Goal: Transaction & Acquisition: Purchase product/service

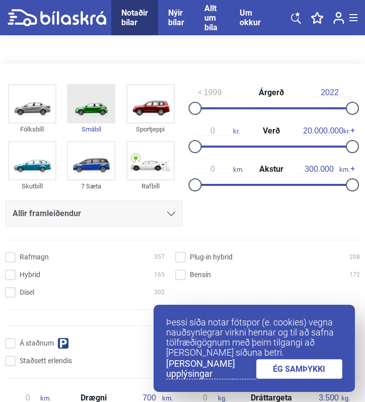
click at [92, 104] on img at bounding box center [91, 103] width 46 height 37
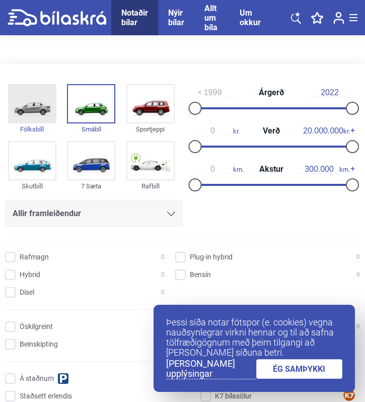
click at [34, 105] on img at bounding box center [32, 103] width 46 height 37
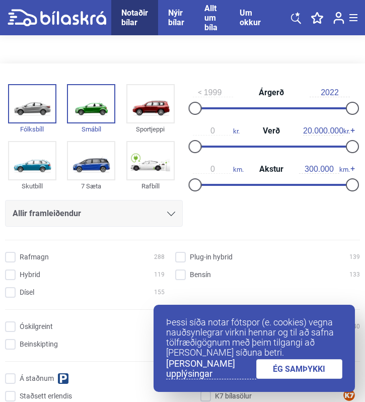
click at [311, 370] on link "ÉG SAMÞYKKI" at bounding box center [299, 369] width 87 height 20
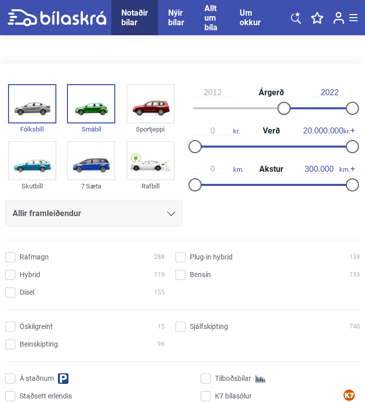
type input "2013"
drag, startPoint x: 197, startPoint y: 109, endPoint x: 291, endPoint y: 110, distance: 94.6
click at [291, 110] on div at bounding box center [290, 108] width 13 height 13
type input "1.000.000"
drag, startPoint x: 352, startPoint y: 145, endPoint x: 203, endPoint y: 144, distance: 149.5
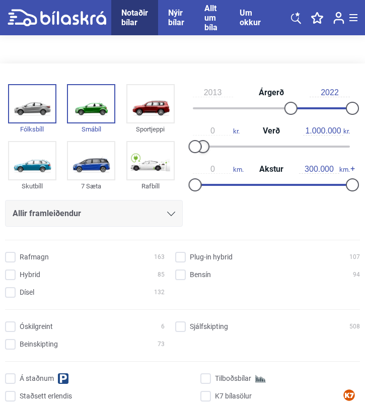
click at [203, 144] on div at bounding box center [202, 146] width 13 height 13
drag, startPoint x: 350, startPoint y: 185, endPoint x: 285, endPoint y: 184, distance: 64.4
click at [285, 184] on div at bounding box center [288, 184] width 13 height 13
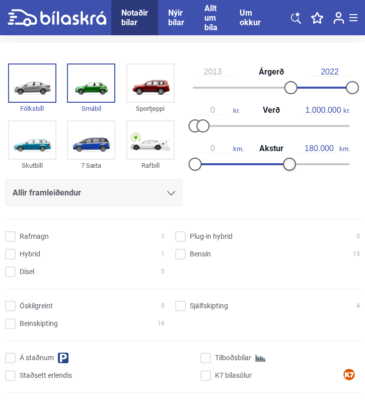
type input "190.000"
click at [293, 165] on div at bounding box center [293, 164] width 13 height 13
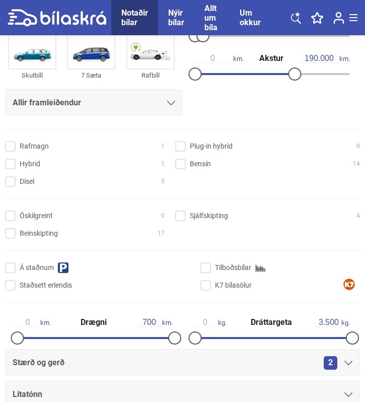
scroll to position [111, 0]
click at [182, 217] on input "Sjálfskipting 4" at bounding box center [269, 216] width 185 height 11
checkbox input "true"
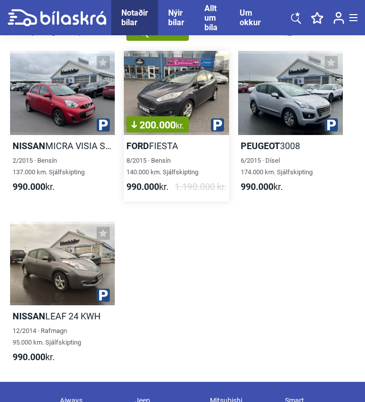
scroll to position [788, 0]
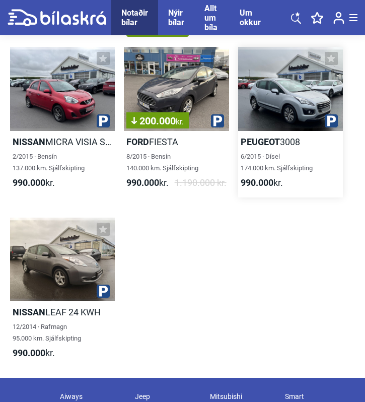
click at [275, 97] on div at bounding box center [290, 89] width 105 height 84
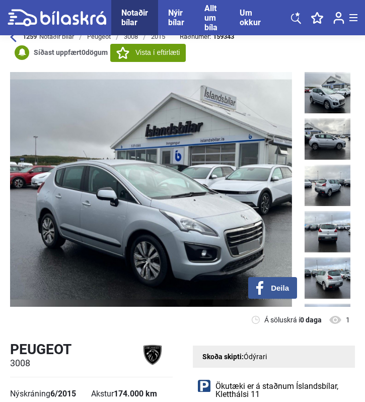
scroll to position [41, 0]
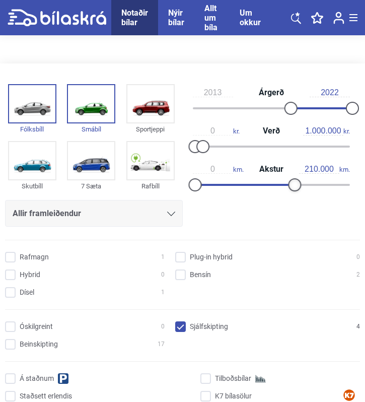
type input "220.000"
drag, startPoint x: 292, startPoint y: 185, endPoint x: 311, endPoint y: 186, distance: 18.2
click at [311, 186] on div at bounding box center [310, 184] width 13 height 13
drag, startPoint x: 289, startPoint y: 106, endPoint x: 272, endPoint y: 106, distance: 17.1
click at [272, 106] on div at bounding box center [269, 108] width 13 height 13
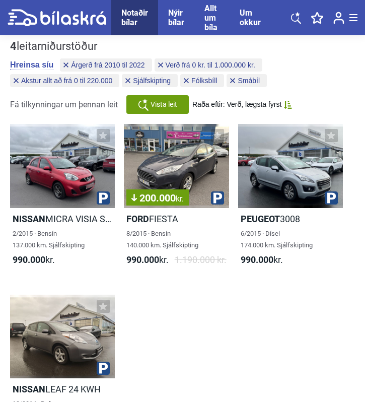
scroll to position [712, 0]
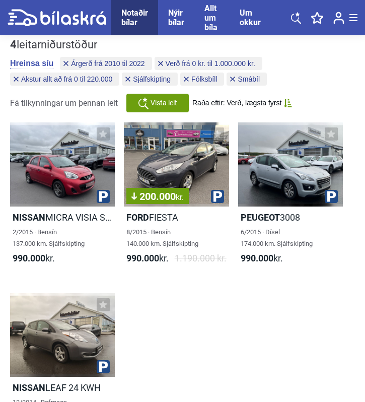
click at [159, 104] on span "Vista leit" at bounding box center [164, 103] width 27 height 11
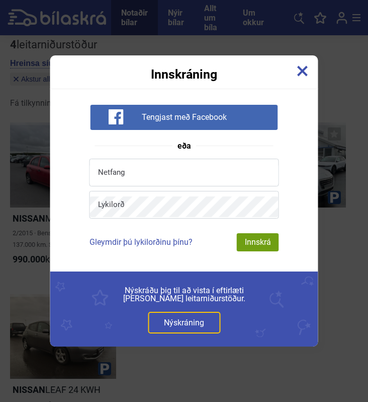
click at [305, 72] on img at bounding box center [303, 70] width 11 height 11
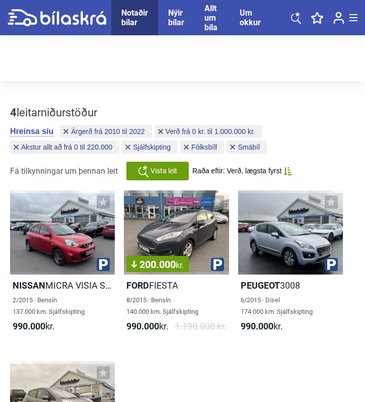
scroll to position [654, 0]
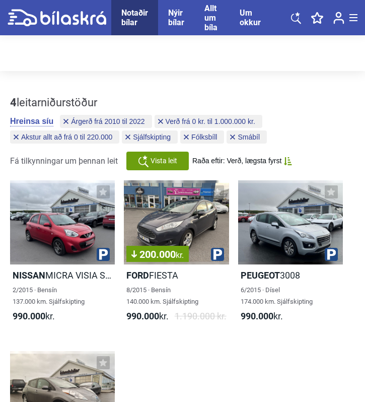
type input "2013"
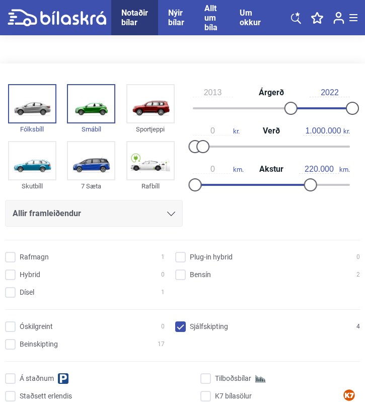
type input "190.000"
